Goal: Communication & Community: Connect with others

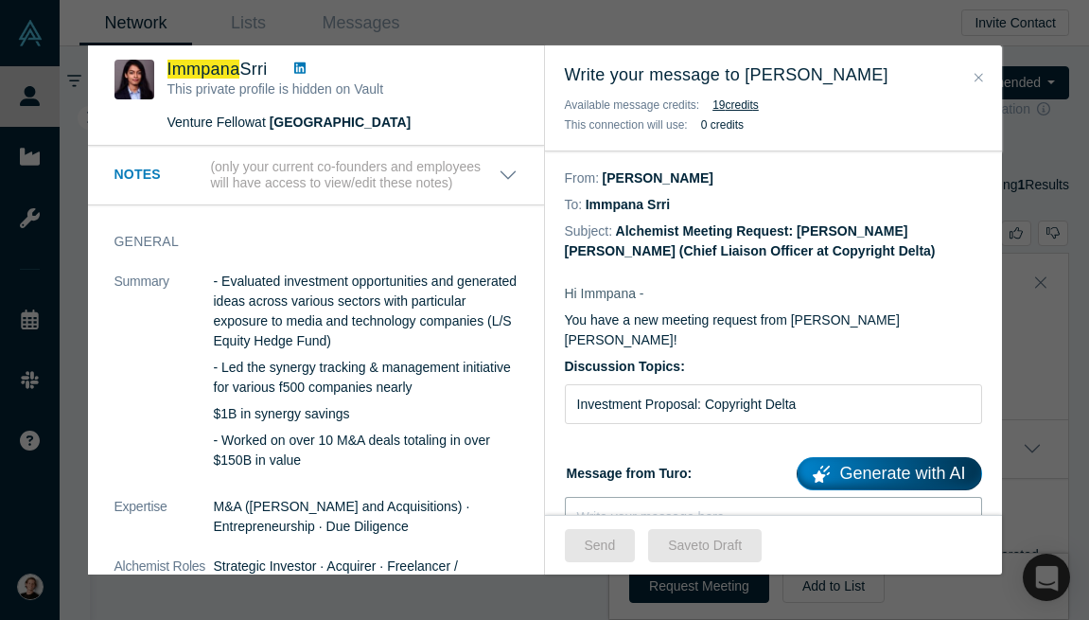
scroll to position [183, 0]
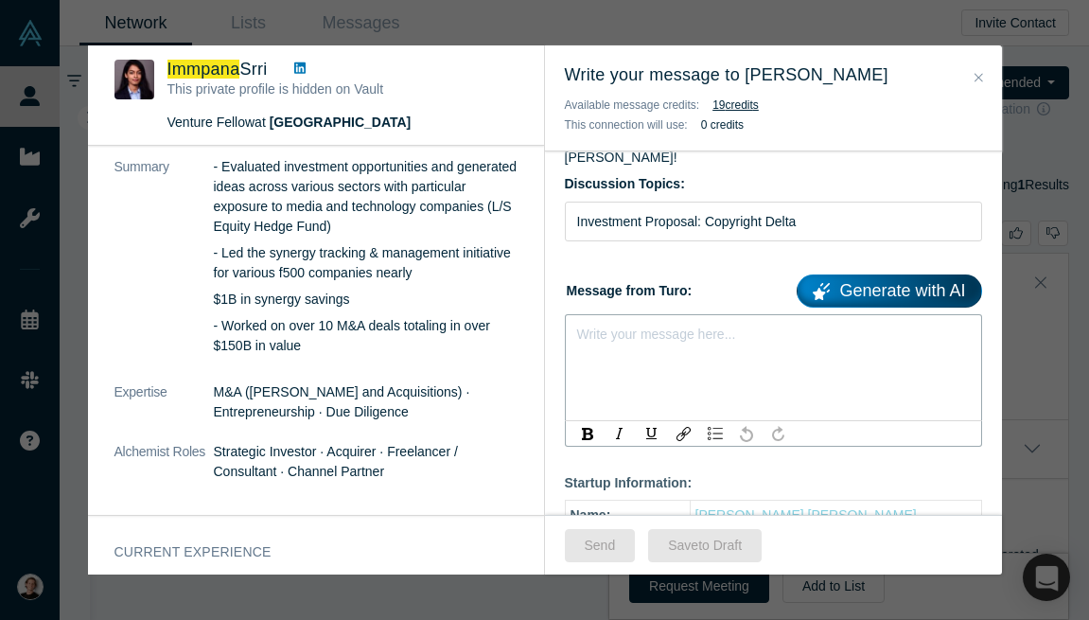
click at [661, 321] on div "rdw-editor" at bounding box center [774, 331] width 392 height 20
click at [617, 333] on div "Write your message here..." at bounding box center [773, 367] width 417 height 107
click at [596, 321] on div "rdw-editor" at bounding box center [774, 331] width 392 height 20
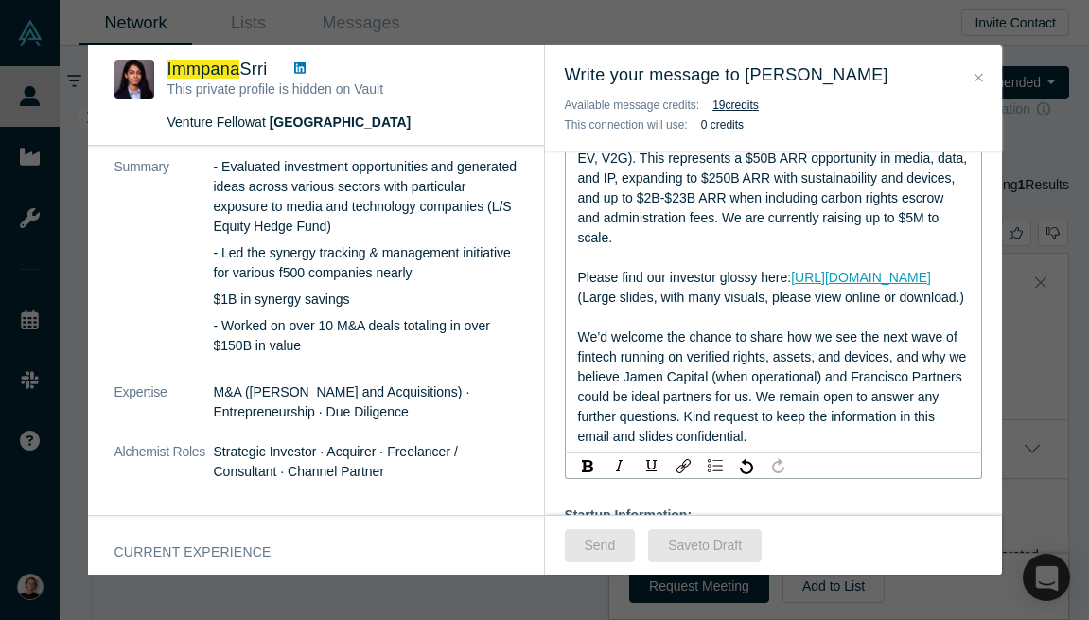
scroll to position [779, 0]
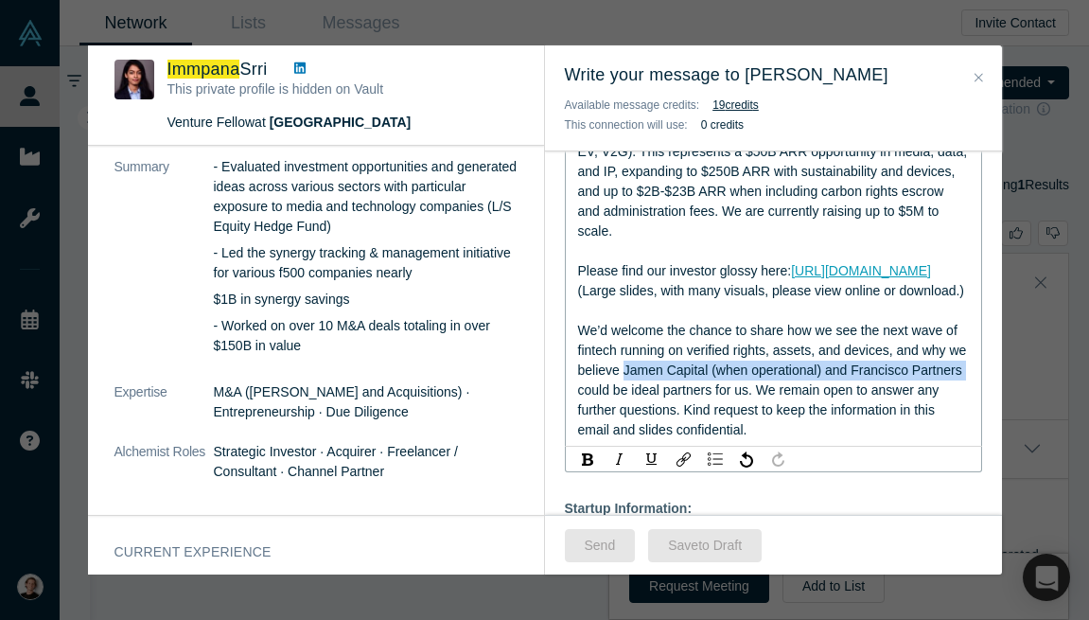
drag, startPoint x: 646, startPoint y: 354, endPoint x: 630, endPoint y: 365, distance: 19.7
click at [630, 365] on div "We’d welcome the chance to share how we see the next wave of fintech running on…" at bounding box center [774, 380] width 392 height 119
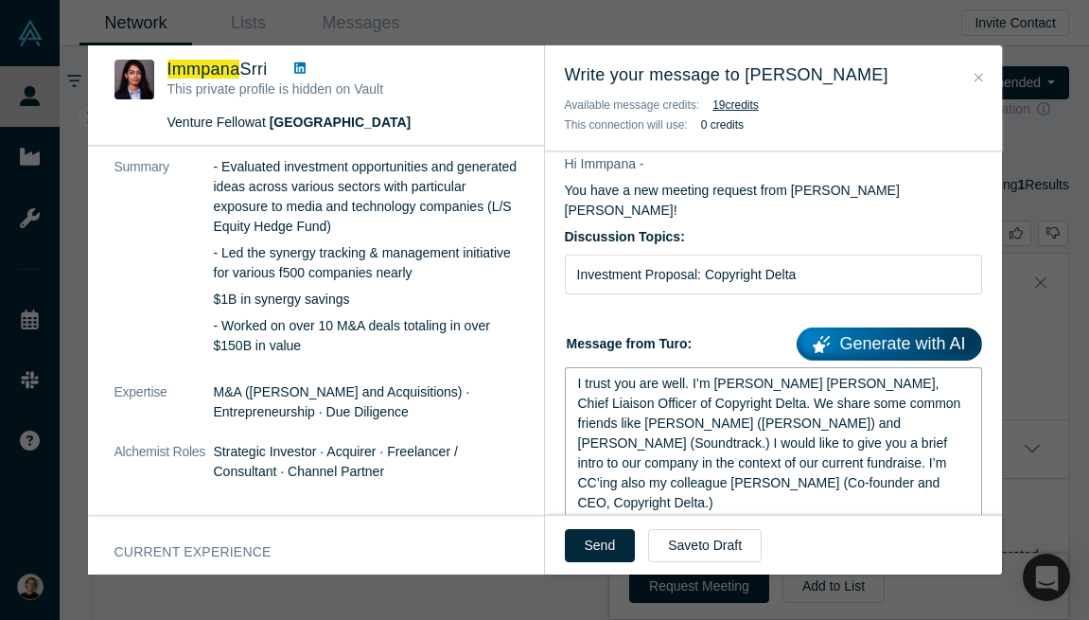
scroll to position [131, 0]
click at [579, 375] on span "I trust you are well. I’m [PERSON_NAME] [PERSON_NAME], Chief Liaison Officer of…" at bounding box center [771, 442] width 387 height 134
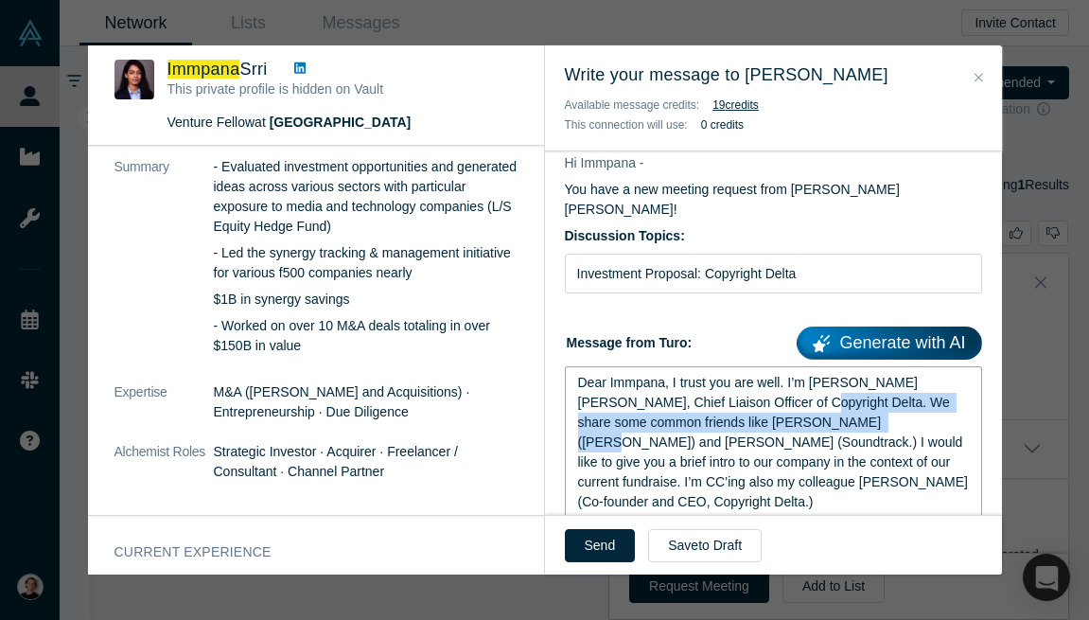
drag, startPoint x: 736, startPoint y: 384, endPoint x: 793, endPoint y: 399, distance: 58.8
click at [793, 399] on span "Dear Immpana, I trust you are well. I’m [PERSON_NAME] [PERSON_NAME], Chief Liai…" at bounding box center [775, 442] width 394 height 134
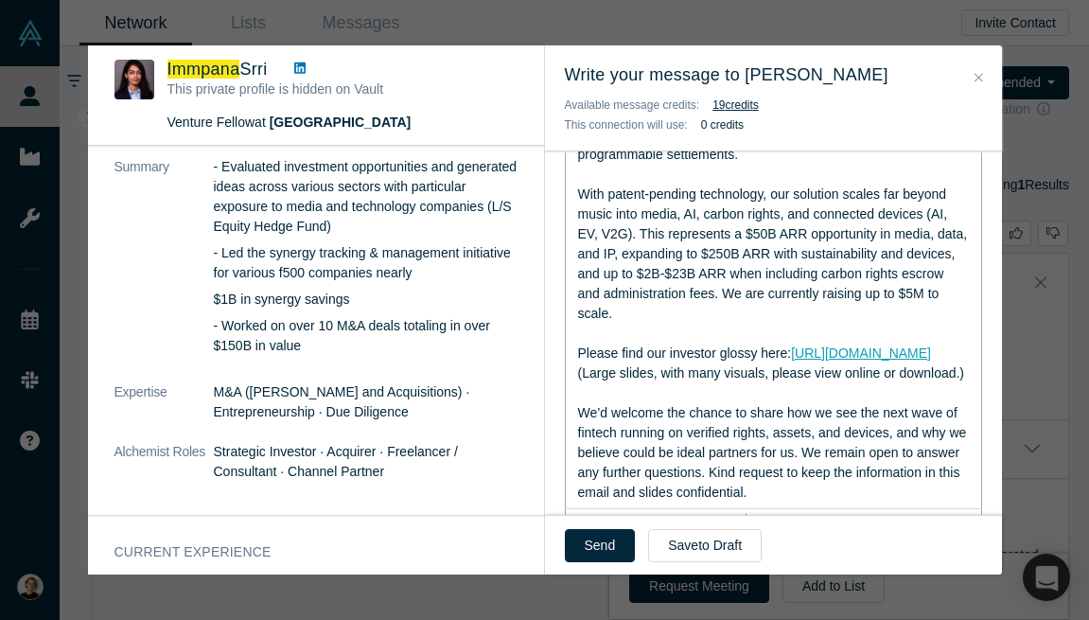
scroll to position [687, 0]
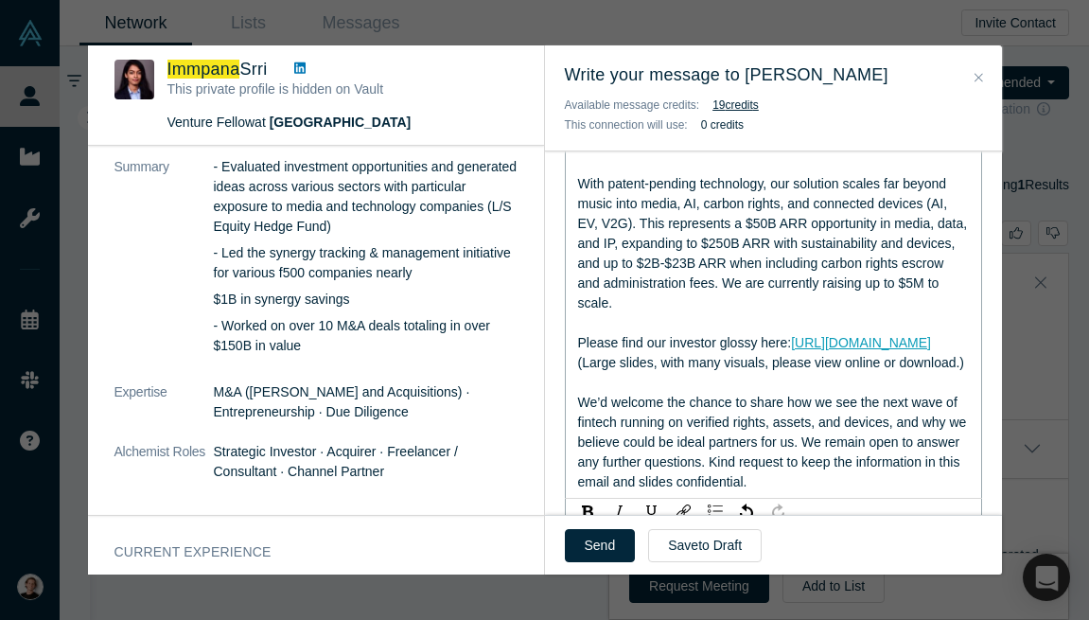
click at [643, 425] on span "We’d welcome the chance to share how we see the next wave of fintech running on…" at bounding box center [774, 442] width 393 height 95
click at [825, 427] on span "We’d welcome the chance to share how we see the next wave of fintech running on…" at bounding box center [775, 442] width 394 height 95
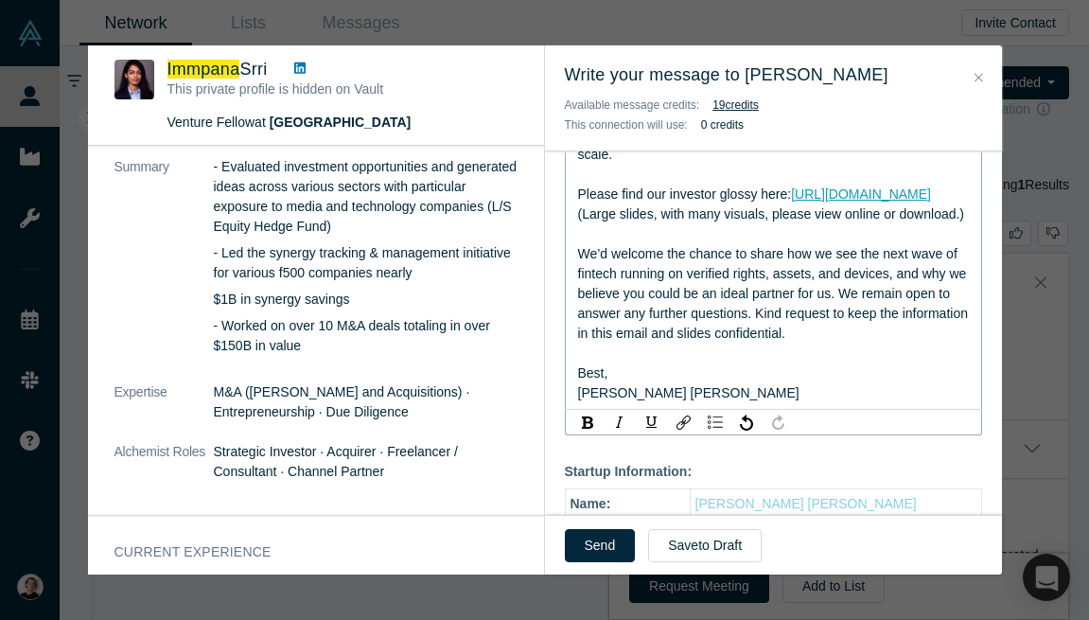
scroll to position [857, 0]
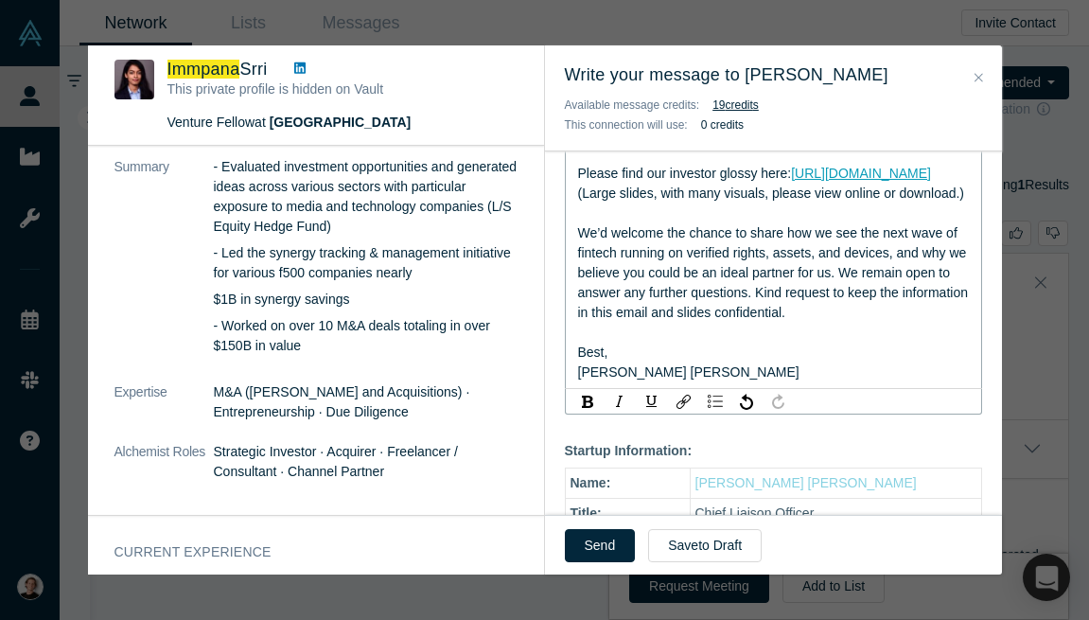
click at [696, 362] on div "[PERSON_NAME] [PERSON_NAME]" at bounding box center [774, 372] width 392 height 20
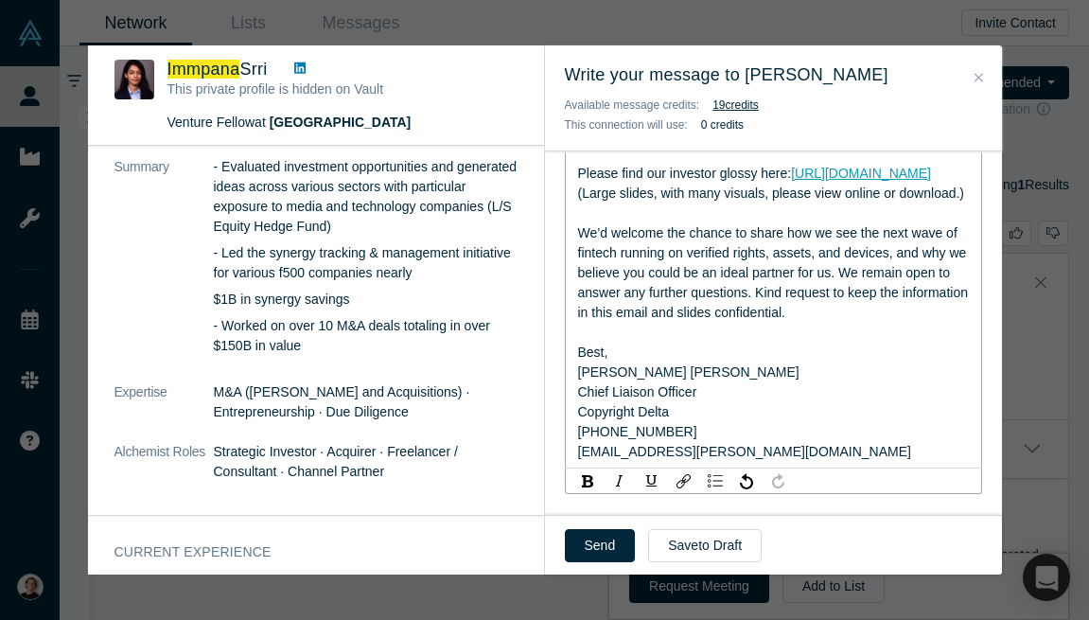
click at [698, 362] on div "[PERSON_NAME] [PERSON_NAME]" at bounding box center [774, 372] width 392 height 20
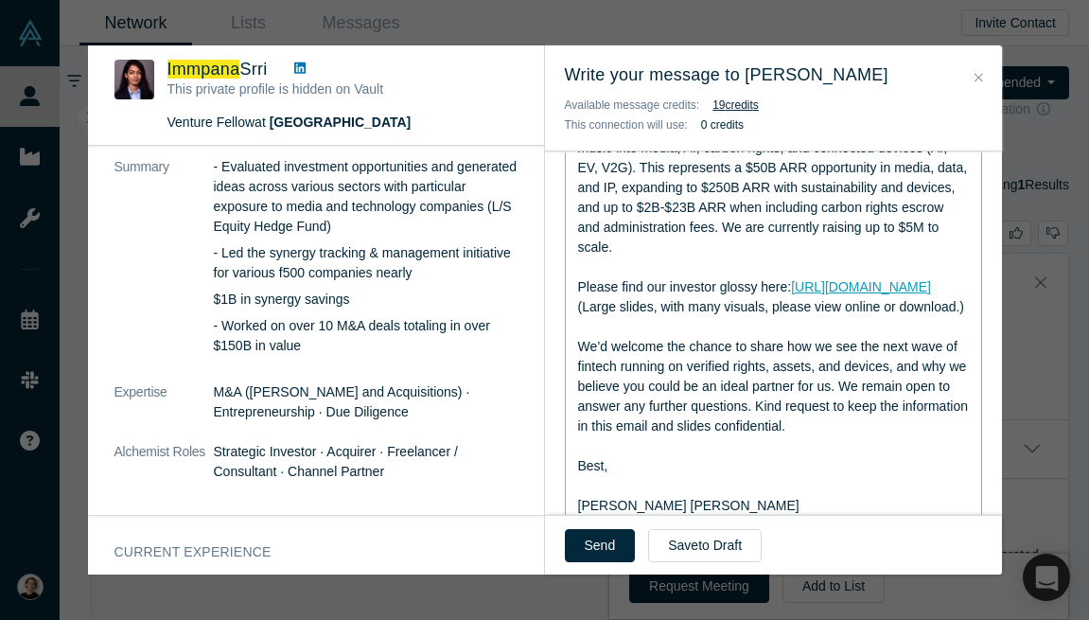
scroll to position [737, 0]
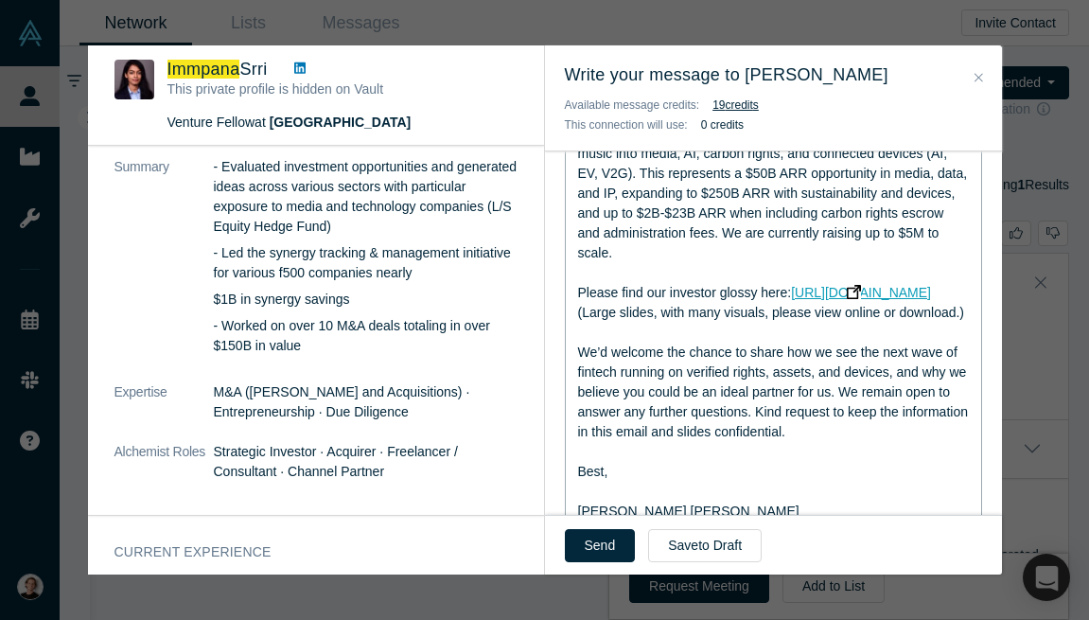
drag, startPoint x: 885, startPoint y: 275, endPoint x: 580, endPoint y: 278, distance: 304.8
click at [580, 283] on div "Please find our investor glossy here: [URL][DOMAIN_NAME]" at bounding box center [774, 293] width 392 height 20
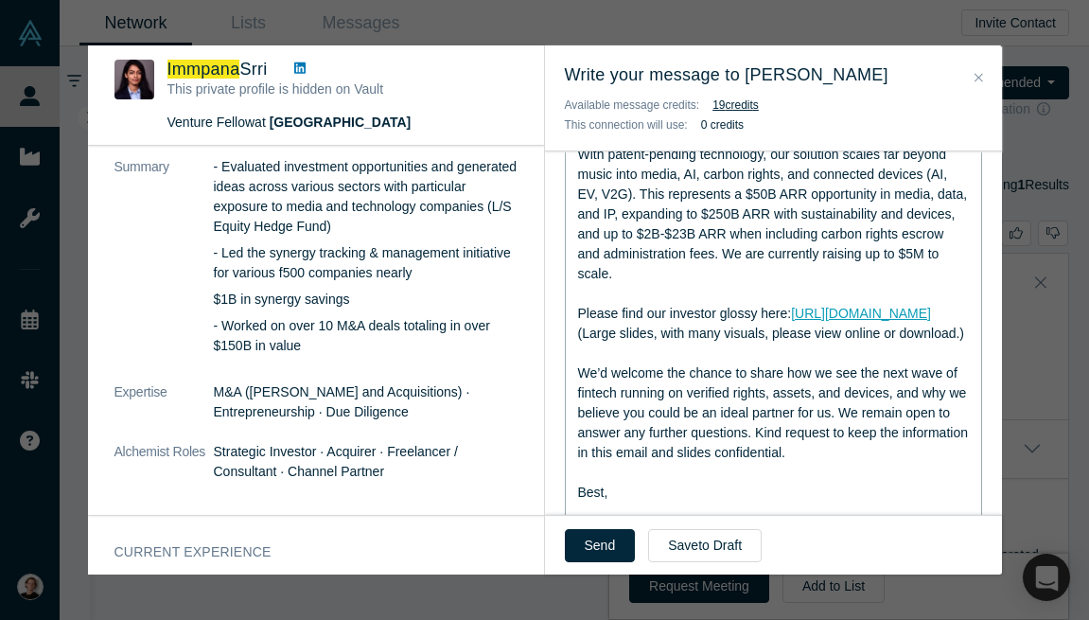
scroll to position [717, 0]
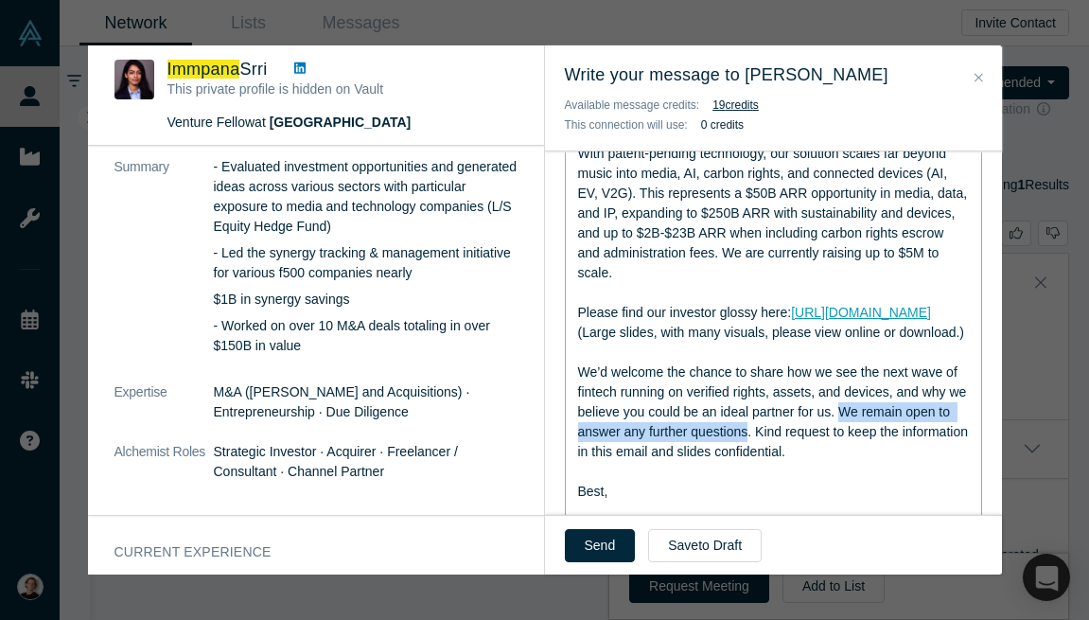
drag, startPoint x: 863, startPoint y: 396, endPoint x: 766, endPoint y: 415, distance: 99.5
click at [766, 415] on span "We’d welcome the chance to share how we see the next wave of fintech running on…" at bounding box center [775, 411] width 394 height 95
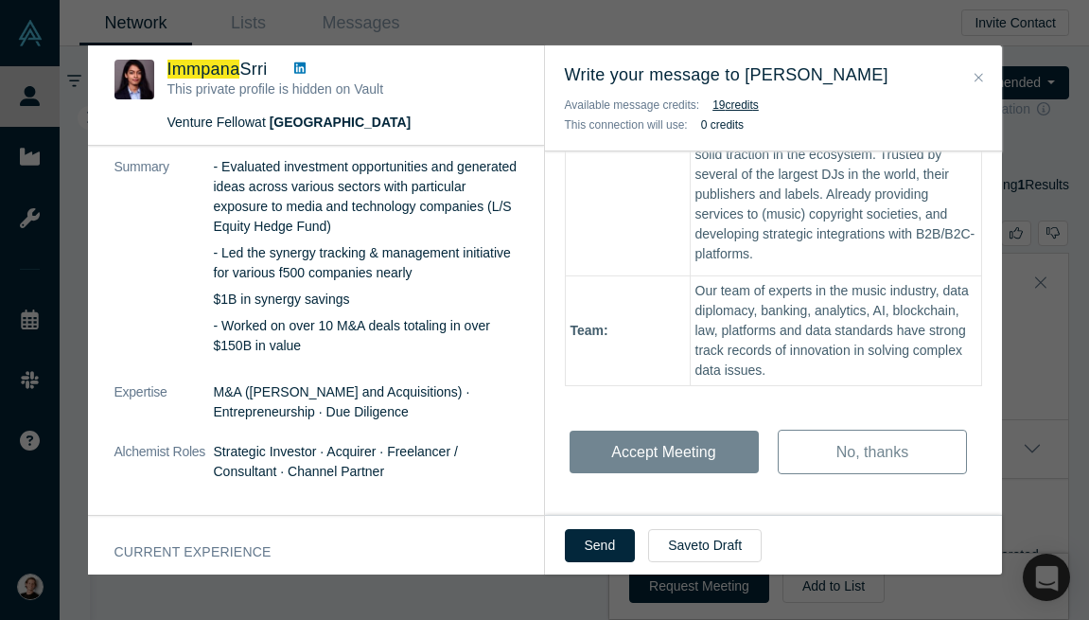
scroll to position [1579, 0]
click at [595, 552] on button "Send" at bounding box center [600, 545] width 71 height 33
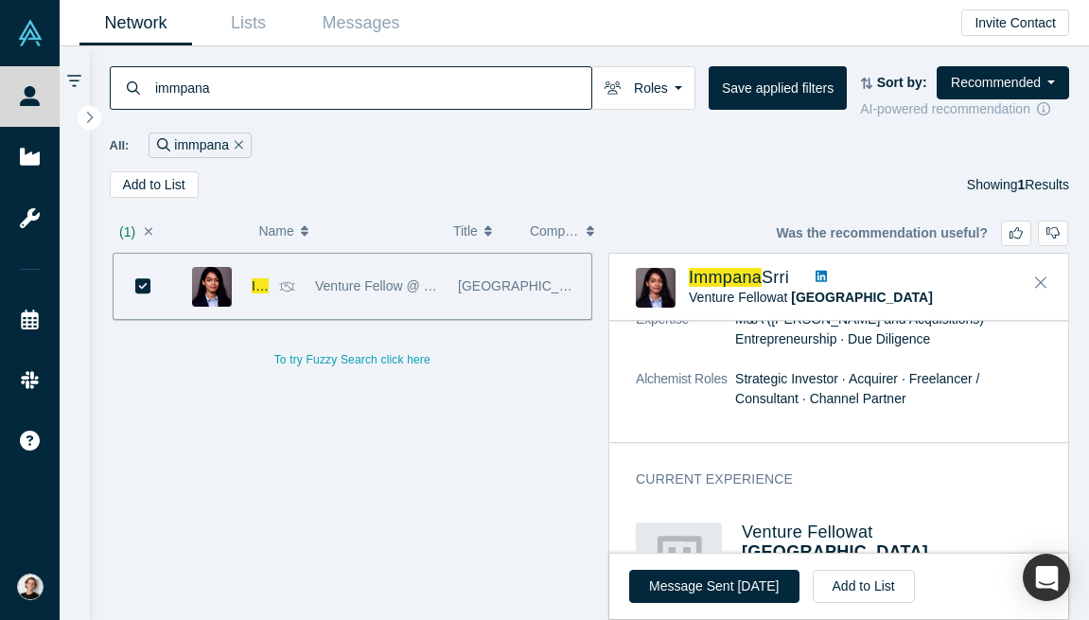
scroll to position [364, 0]
